Goal: Find specific page/section: Find specific page/section

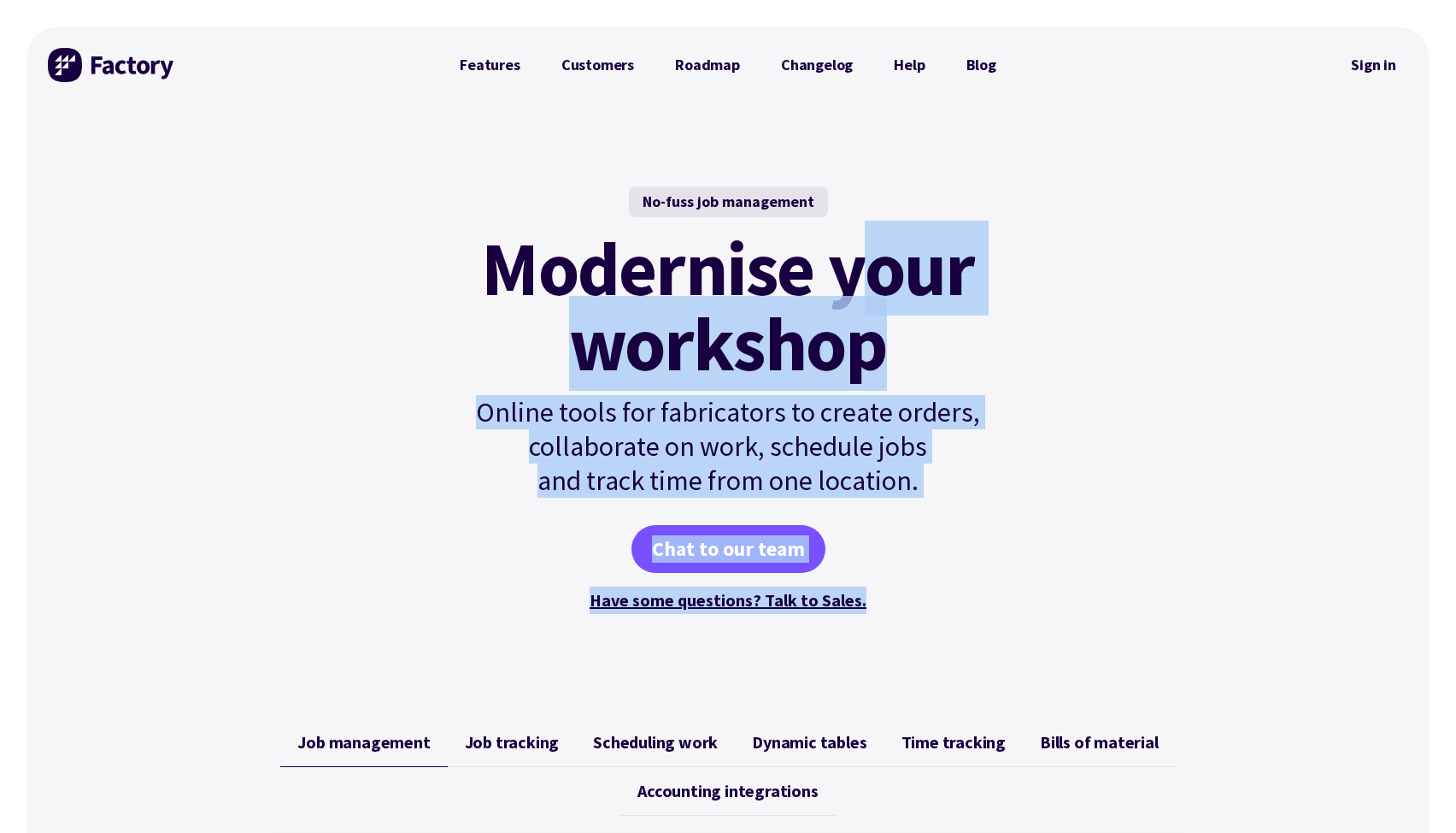
drag, startPoint x: 944, startPoint y: 453, endPoint x: 1026, endPoint y: 626, distance: 191.4
click at [1026, 626] on div "No-fuss job management Modernise your workshop Online tools for fabricators to …" at bounding box center [728, 400] width 619 height 595
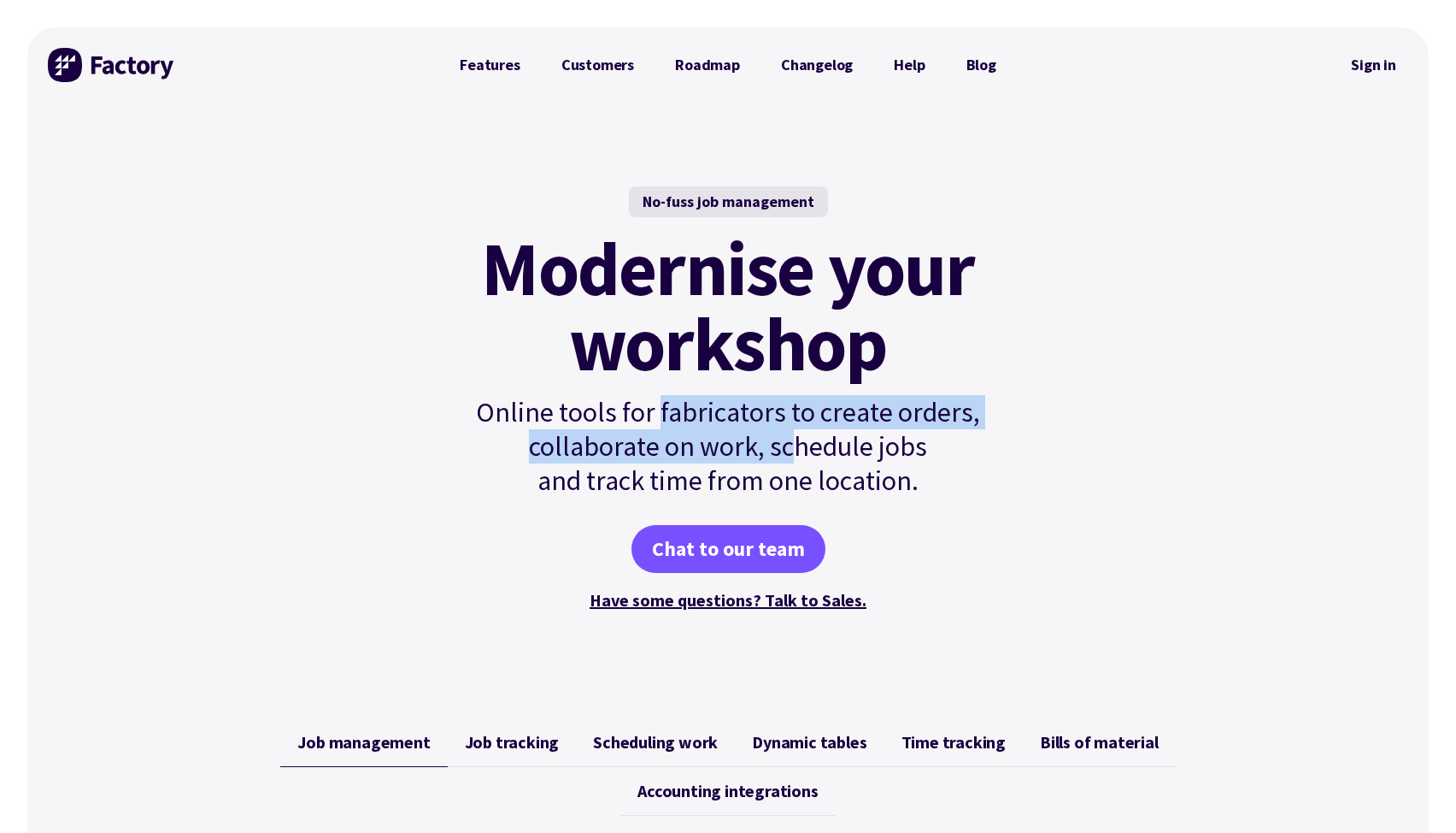
drag, startPoint x: 659, startPoint y: 416, endPoint x: 795, endPoint y: 431, distance: 136.8
click at [795, 431] on p "Online tools for fabricators to create orders, collaborate on work, schedule jo…" at bounding box center [728, 446] width 578 height 103
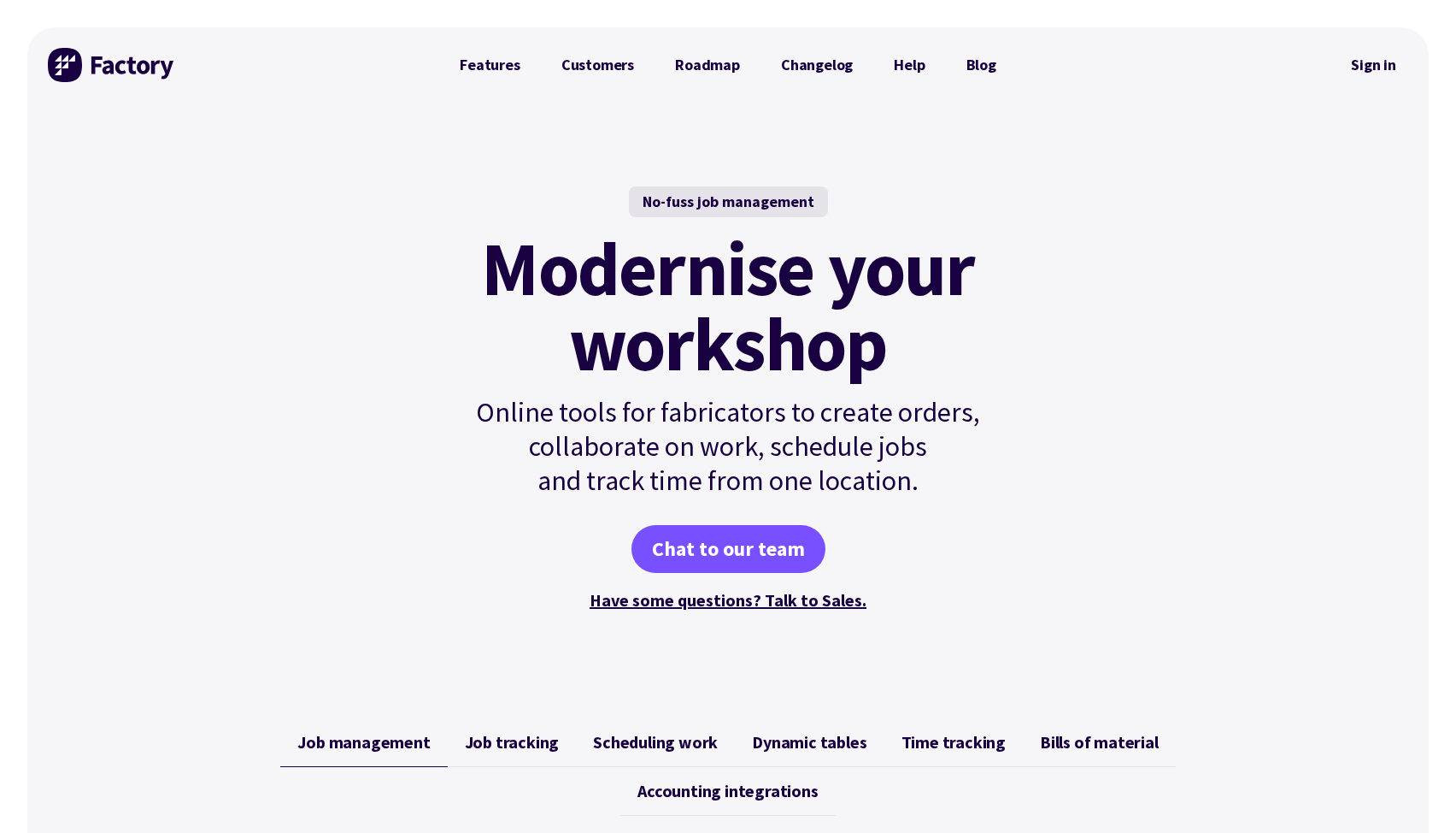
drag, startPoint x: 795, startPoint y: 431, endPoint x: 967, endPoint y: 540, distance: 203.6
click at [967, 540] on div "No-fuss job management Modernise your workshop Online tools for fabricators to …" at bounding box center [728, 400] width 578 height 427
click at [967, 540] on div "Chat to our team" at bounding box center [728, 549] width 578 height 48
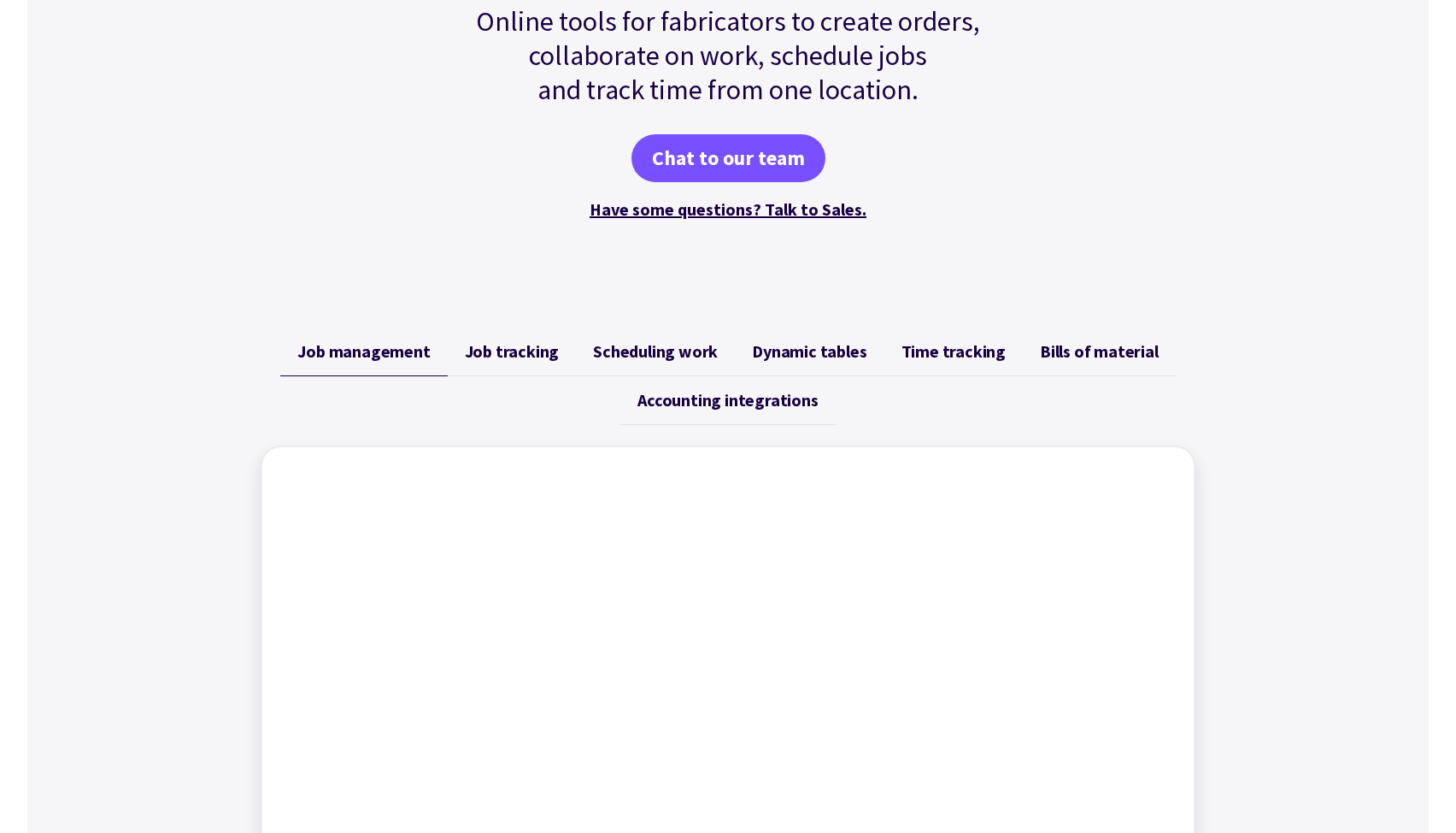
scroll to position [165, 0]
